Goal: Task Accomplishment & Management: Complete application form

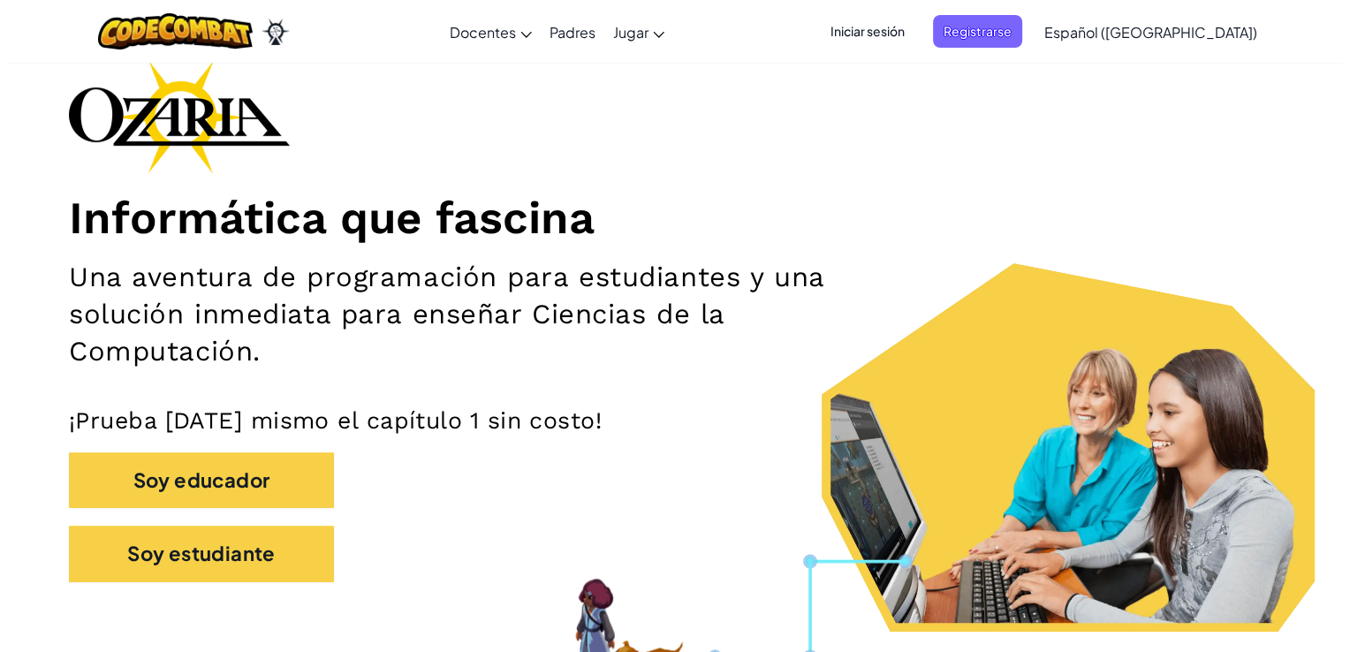
scroll to position [92, 0]
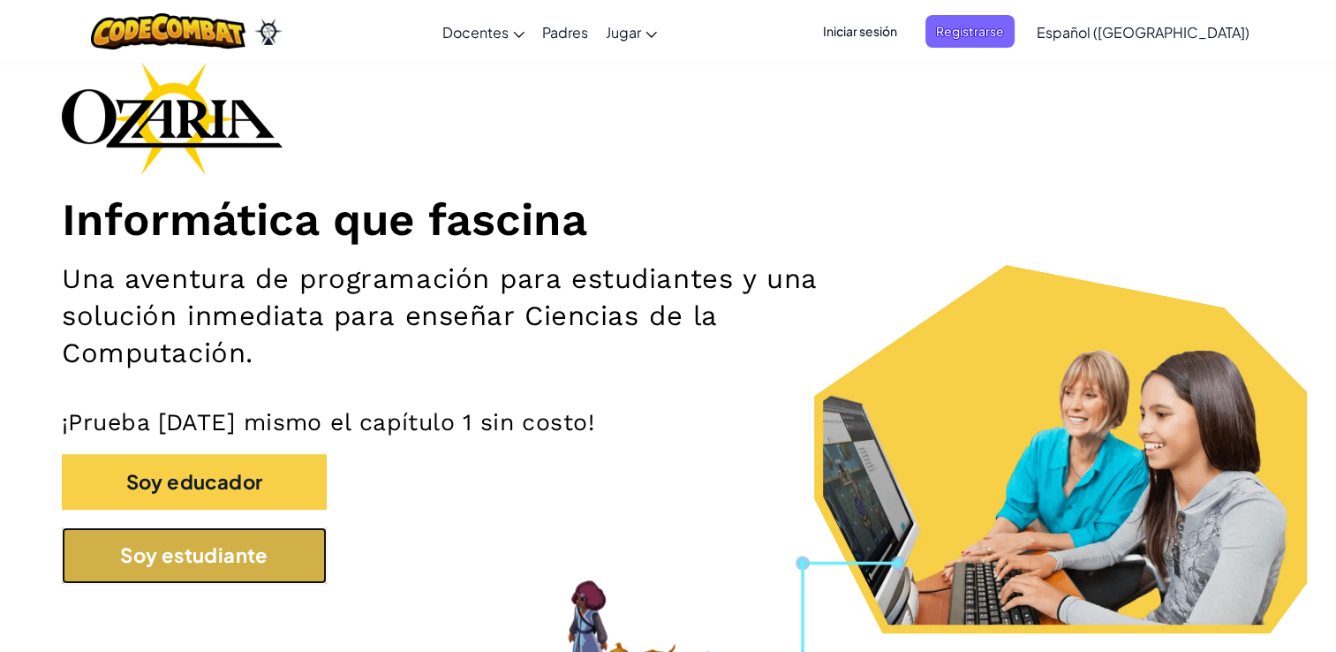
click at [272, 551] on button "Soy estudiante" at bounding box center [194, 555] width 265 height 56
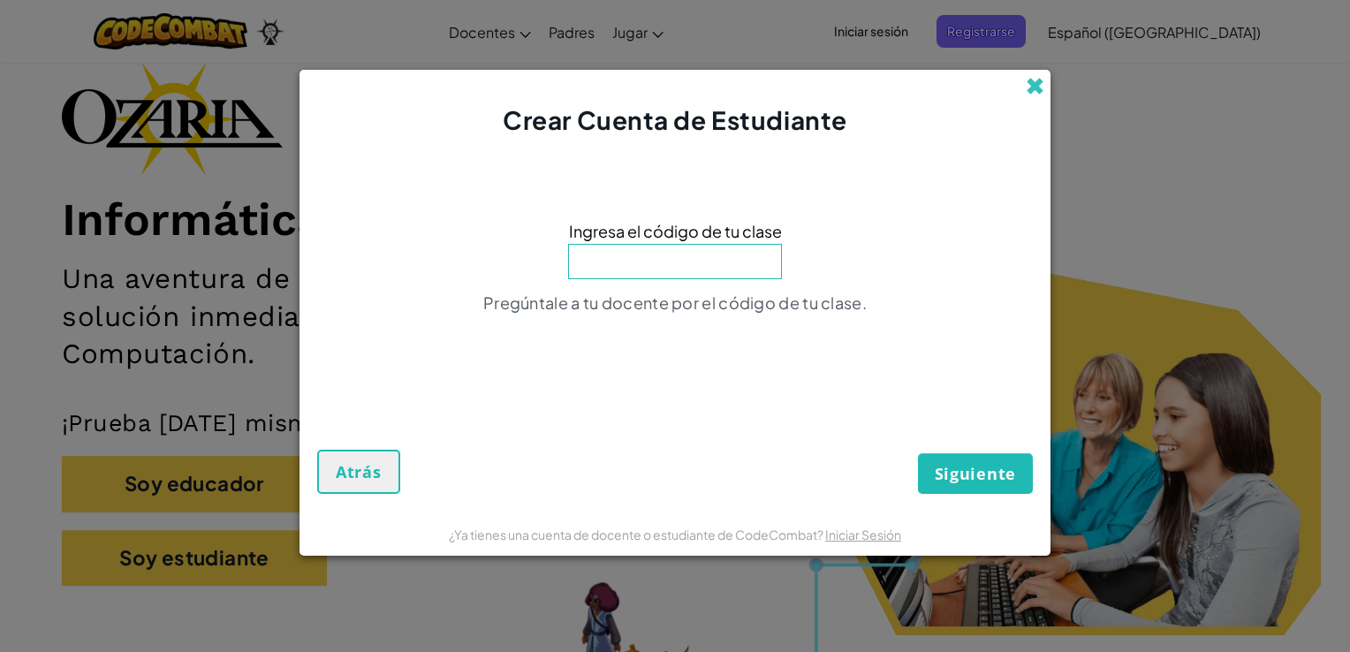
click at [1037, 79] on span at bounding box center [1035, 86] width 19 height 19
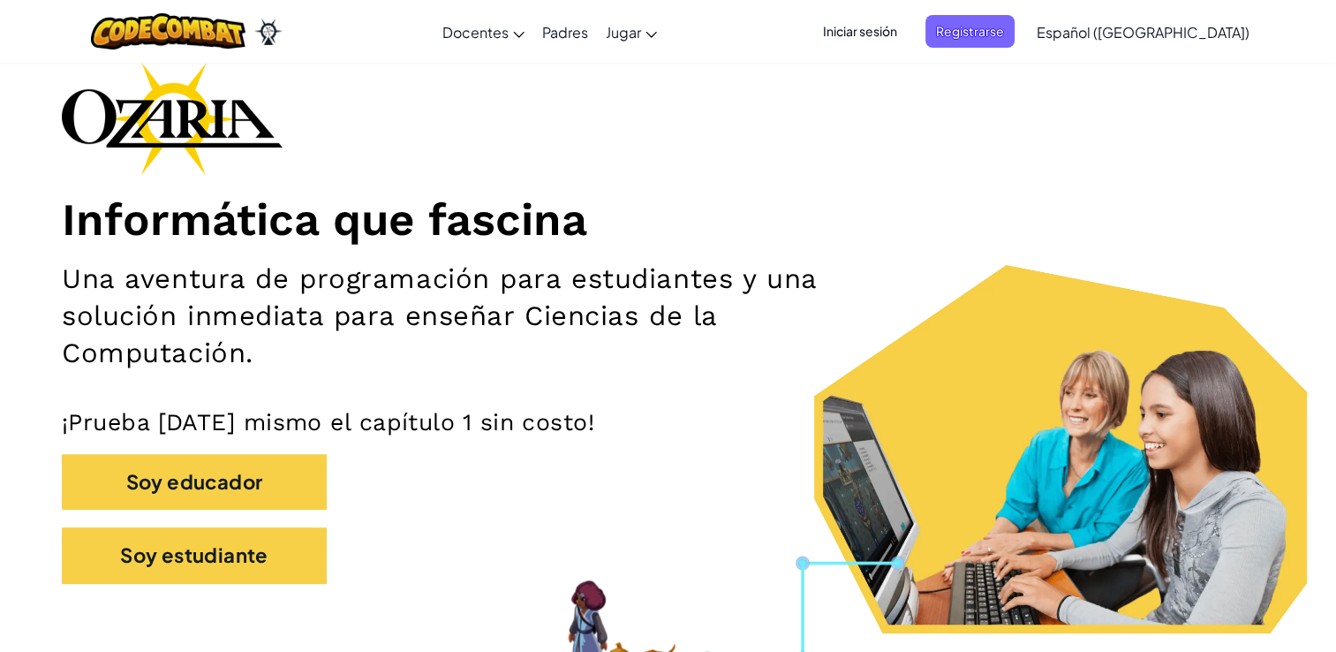
click at [908, 30] on span "Iniciar sesión" at bounding box center [860, 31] width 95 height 33
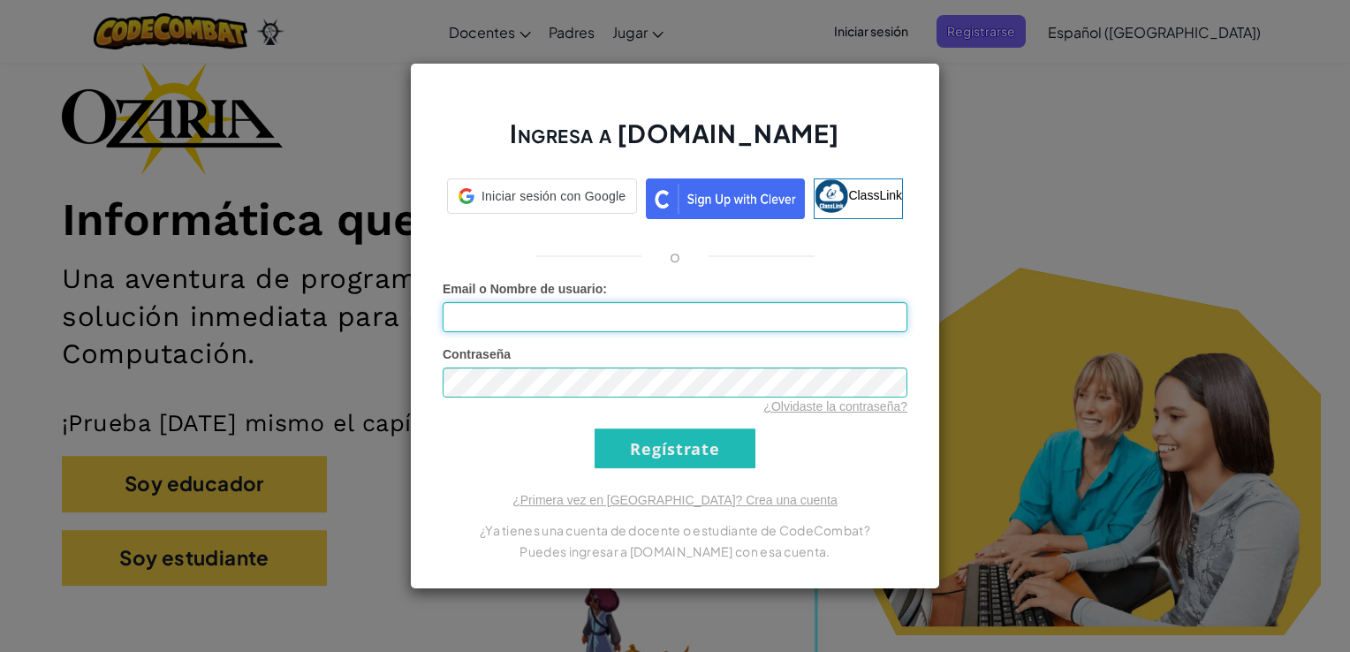
type input "Samara.ote"
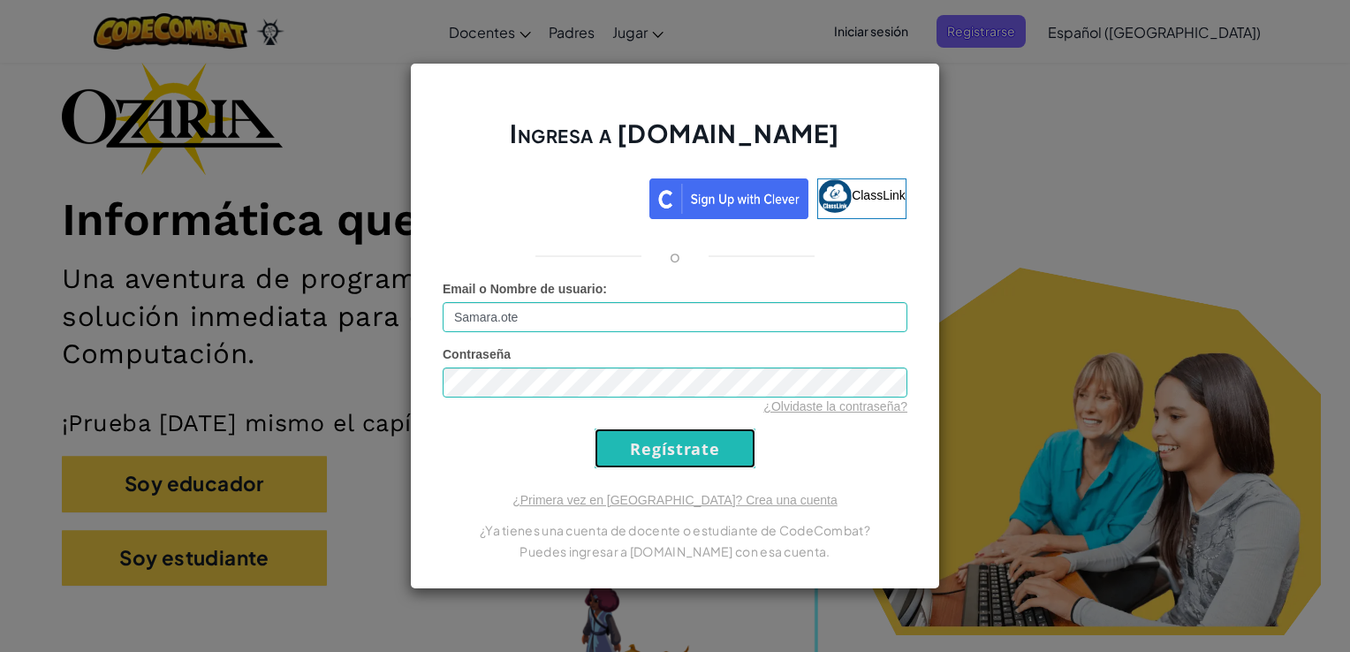
click at [660, 443] on input "Regístrate" at bounding box center [674, 448] width 161 height 40
click at [669, 451] on input "Regístrate" at bounding box center [674, 448] width 161 height 40
